Goal: Task Accomplishment & Management: Use online tool/utility

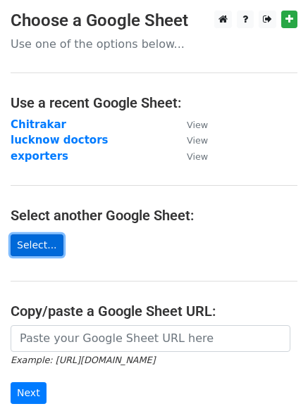
click at [39, 248] on link "Select..." at bounding box center [37, 245] width 53 height 22
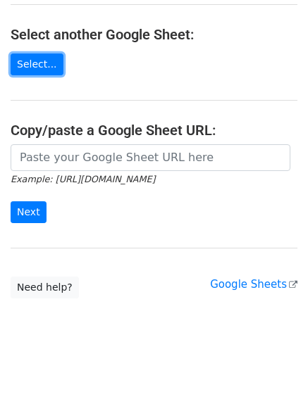
scroll to position [40, 0]
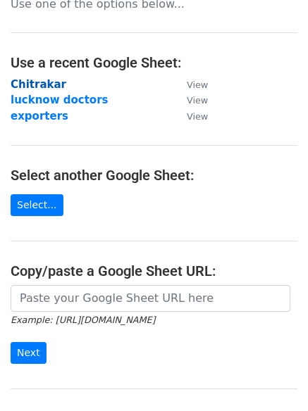
click at [43, 84] on strong "Chitrakar" at bounding box center [39, 84] width 56 height 13
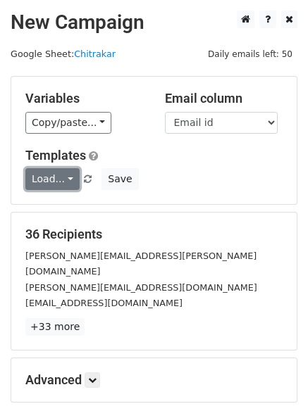
click at [61, 178] on link "Load..." at bounding box center [52, 179] width 54 height 22
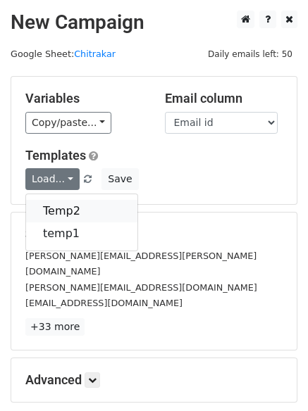
click at [61, 208] on link "Temp2" at bounding box center [81, 211] width 111 height 23
